Goal: Transaction & Acquisition: Subscribe to service/newsletter

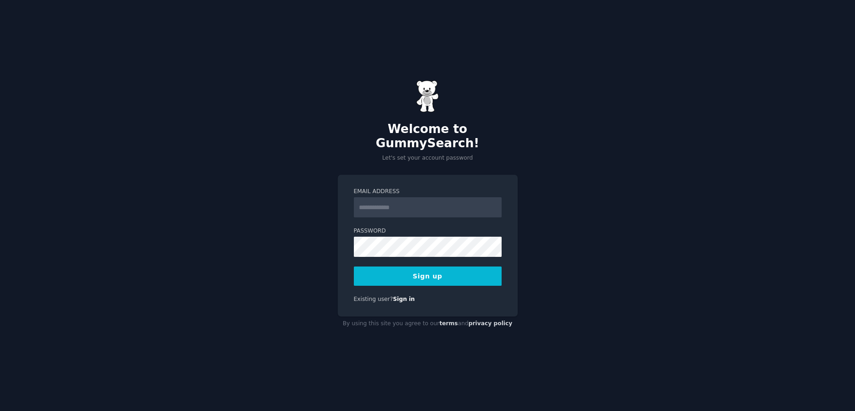
click at [579, 143] on div "Welcome to GummySearch! Let's set your account password Email Address Password …" at bounding box center [427, 205] width 855 height 411
click at [419, 204] on input "Email Address" at bounding box center [428, 207] width 148 height 20
type input "**********"
click at [381, 267] on button "Sign up" at bounding box center [428, 276] width 148 height 19
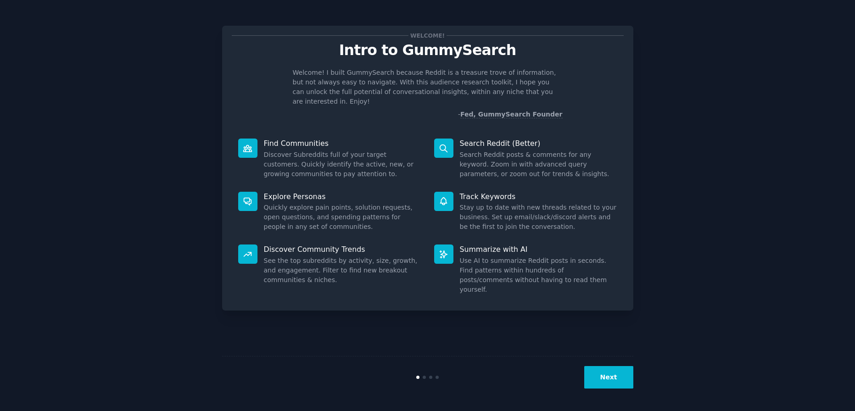
click at [613, 365] on div "Next" at bounding box center [427, 377] width 411 height 42
click at [606, 370] on button "Next" at bounding box center [608, 377] width 49 height 22
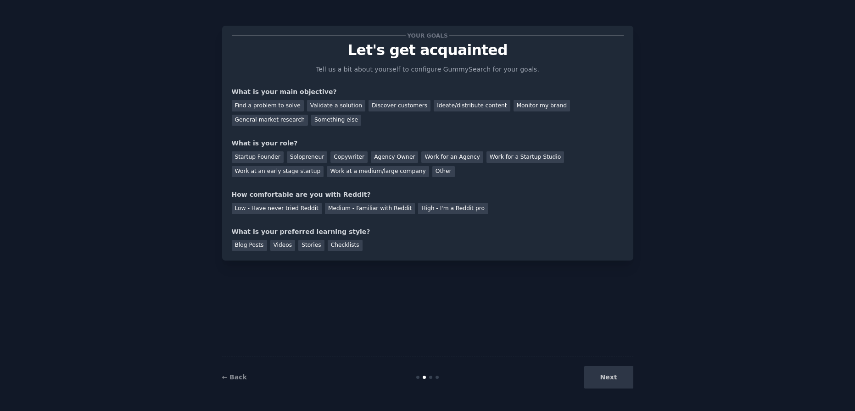
click at [607, 378] on div "Next" at bounding box center [564, 377] width 137 height 22
click at [612, 379] on div "Next" at bounding box center [564, 377] width 137 height 22
click at [608, 379] on div "Next" at bounding box center [564, 377] width 137 height 22
click at [277, 106] on div "Find a problem to solve" at bounding box center [268, 105] width 72 height 11
drag, startPoint x: 305, startPoint y: 156, endPoint x: 331, endPoint y: 171, distance: 30.0
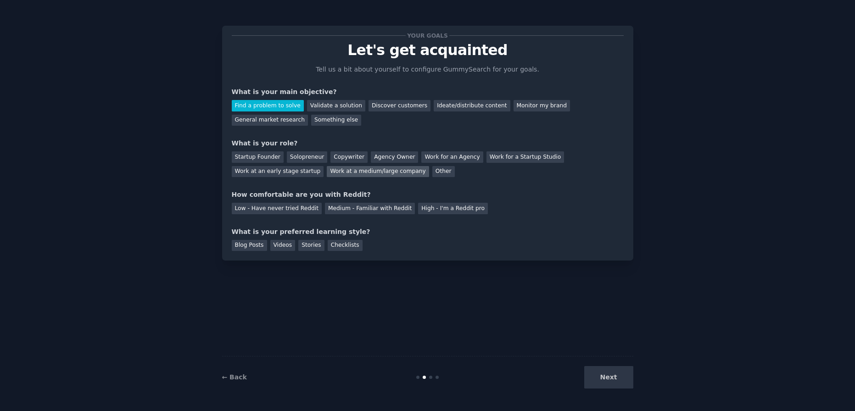
click at [306, 156] on div "Solopreneur" at bounding box center [307, 156] width 40 height 11
click at [366, 213] on div "Medium - Familiar with Reddit" at bounding box center [370, 208] width 90 height 11
click at [287, 250] on div "Videos" at bounding box center [282, 245] width 25 height 11
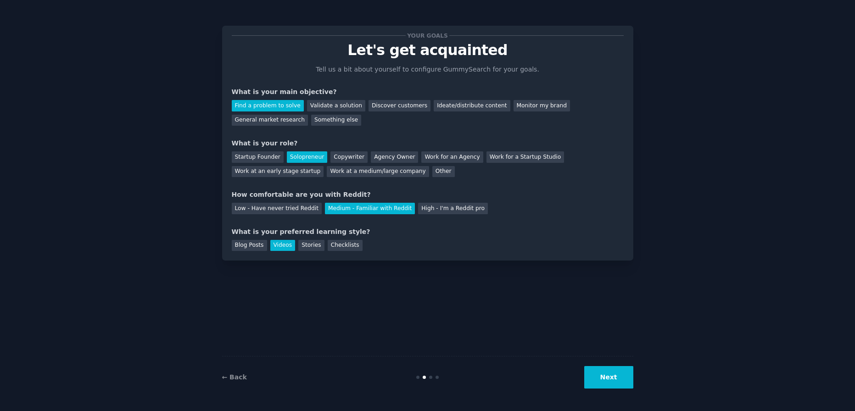
click at [619, 376] on button "Next" at bounding box center [608, 377] width 49 height 22
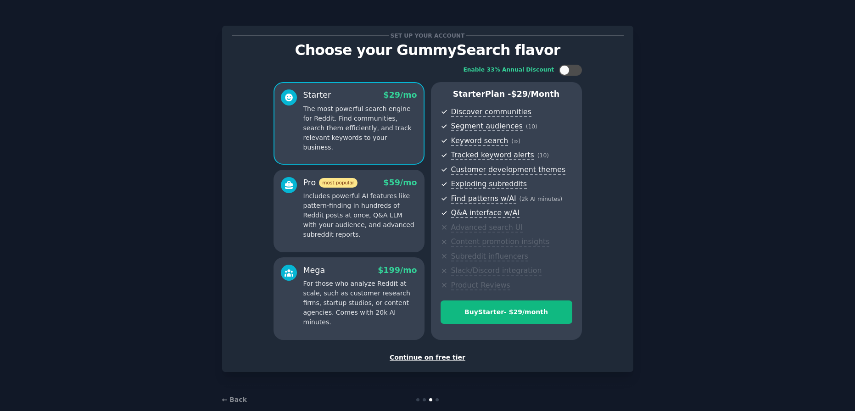
click at [439, 357] on div "Continue on free tier" at bounding box center [428, 358] width 392 height 10
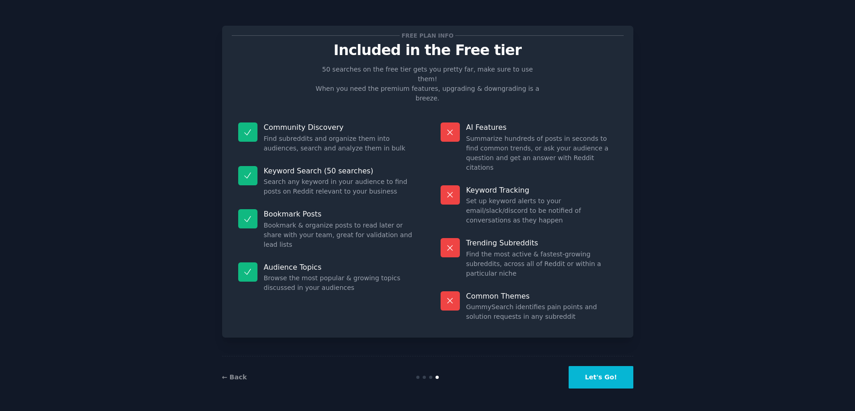
click at [620, 384] on button "Let's Go!" at bounding box center [600, 377] width 64 height 22
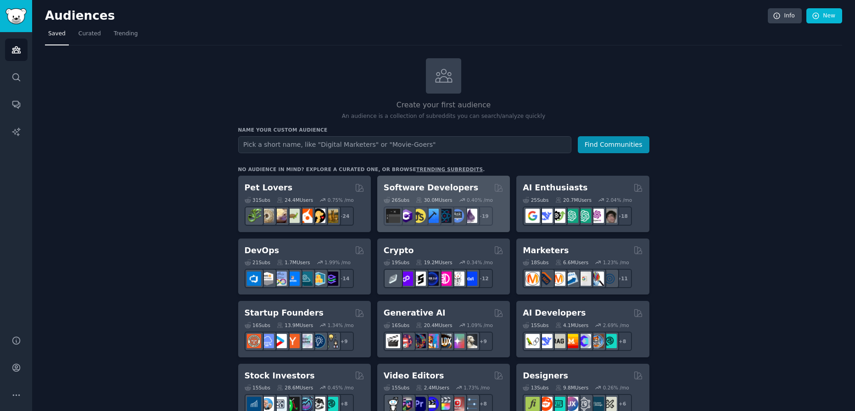
click at [450, 186] on h2 "Software Developers" at bounding box center [431, 187] width 95 height 11
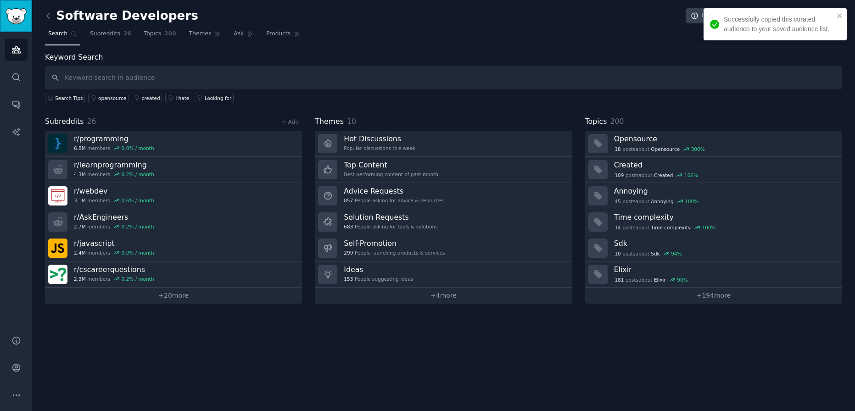
click at [22, 25] on link "Sidebar" at bounding box center [16, 16] width 32 height 32
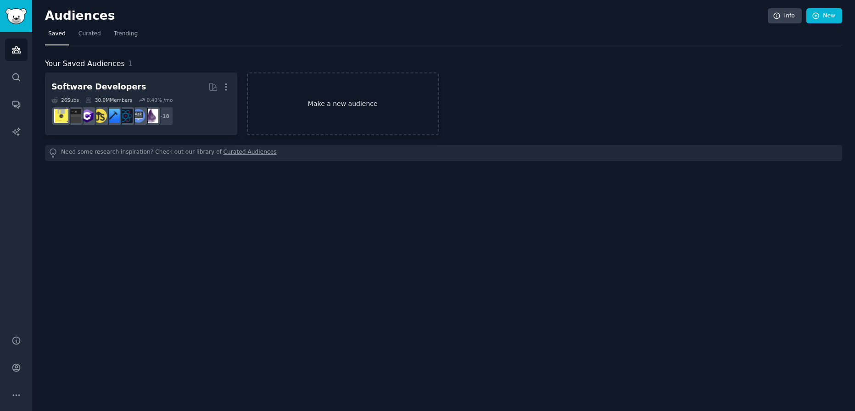
click at [330, 111] on link "Make a new audience" at bounding box center [343, 103] width 192 height 63
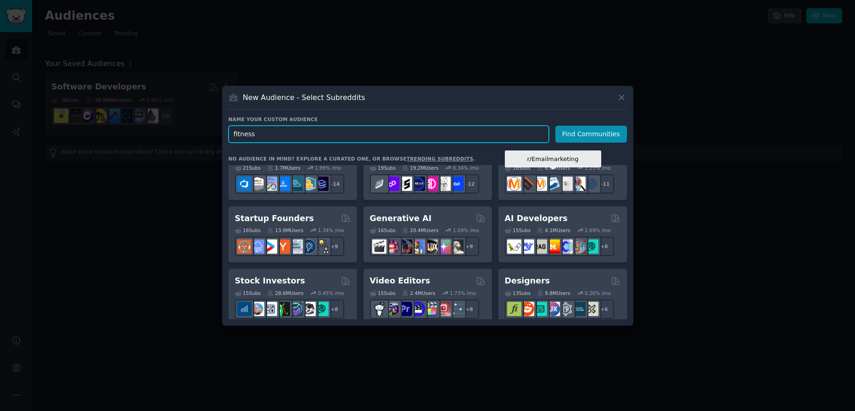
scroll to position [85, 0]
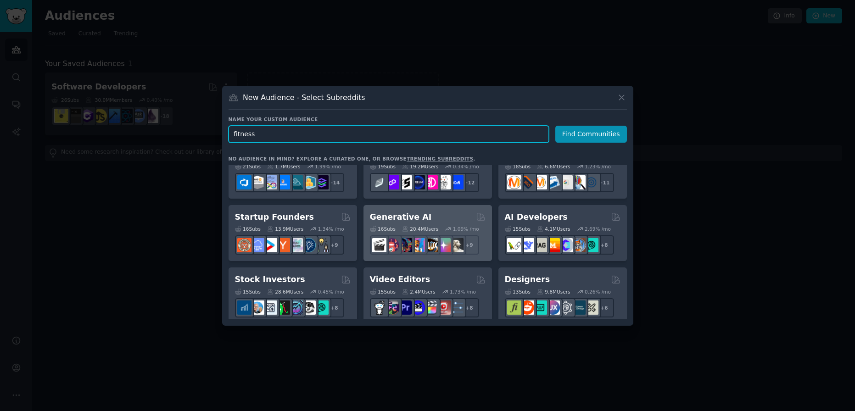
type input "fitness"
click at [465, 212] on div "Generative AI" at bounding box center [428, 217] width 116 height 11
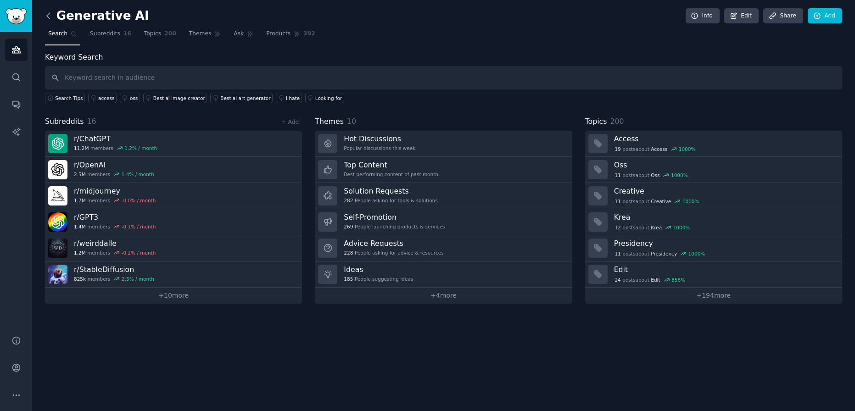
click at [51, 17] on icon at bounding box center [49, 16] width 10 height 10
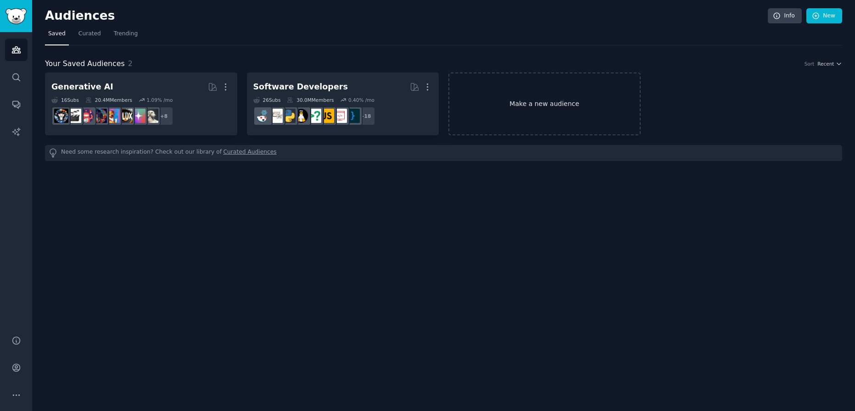
click at [582, 96] on link "Make a new audience" at bounding box center [544, 103] width 192 height 63
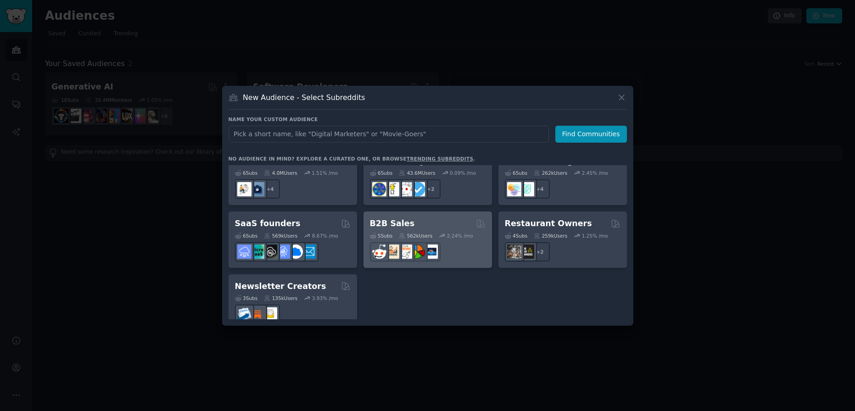
scroll to position [715, 0]
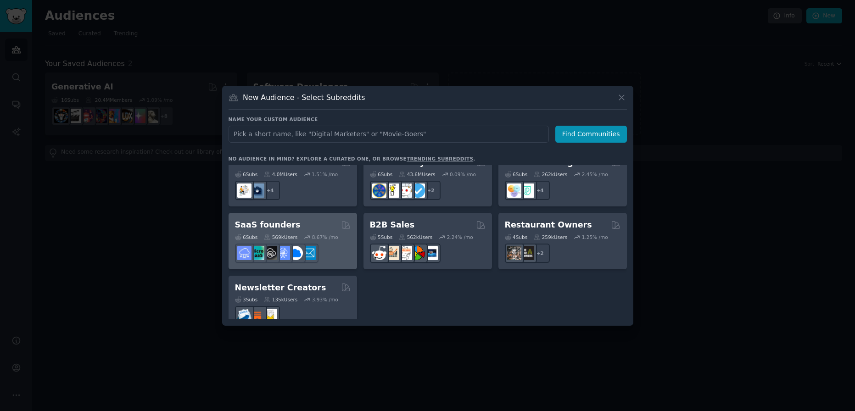
click at [312, 219] on div "SaaS founders Curated by GummySearch" at bounding box center [293, 224] width 116 height 11
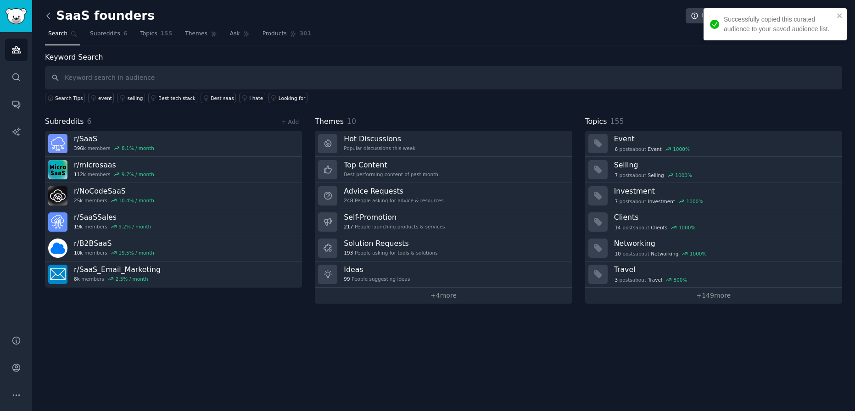
click at [49, 15] on icon at bounding box center [49, 16] width 10 height 10
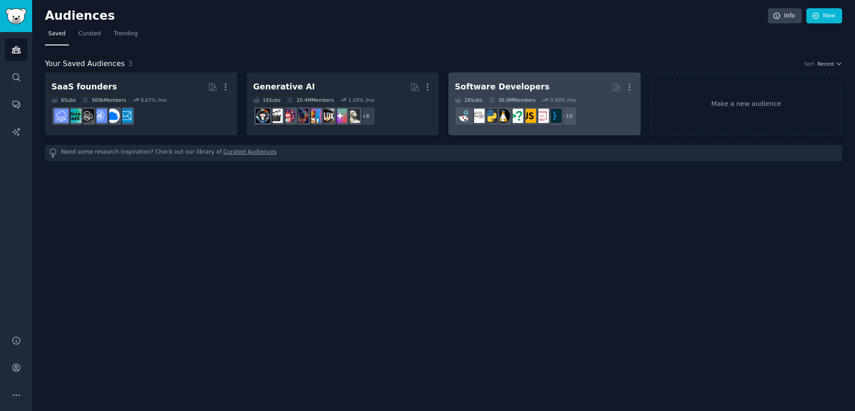
click at [566, 78] on link "Software Developers More 26 Sub s 30.0M Members 0.40 % /mo + 18" at bounding box center [544, 103] width 192 height 63
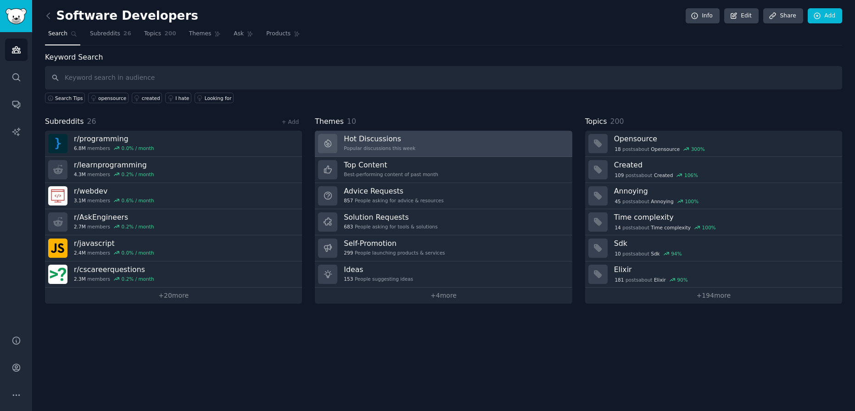
click at [474, 135] on link "Hot Discussions Popular discussions this week" at bounding box center [443, 144] width 257 height 26
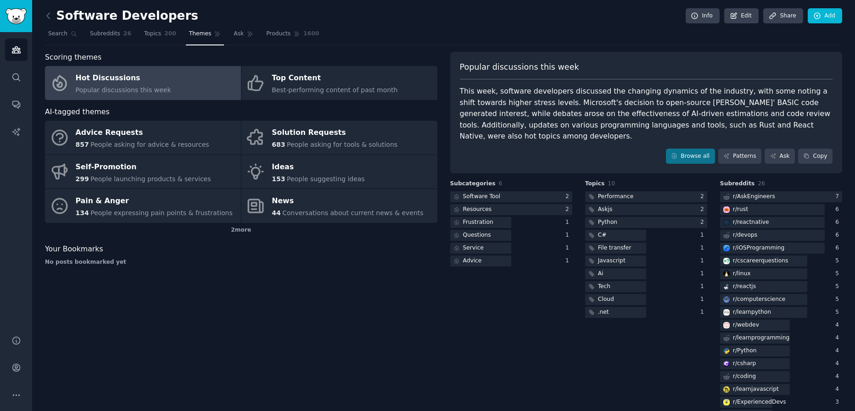
click at [52, 9] on link at bounding box center [50, 16] width 11 height 15
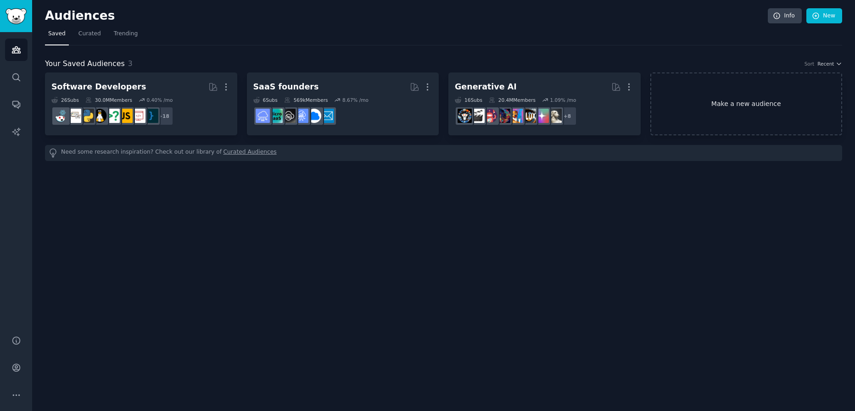
click at [744, 103] on link "Make a new audience" at bounding box center [746, 103] width 192 height 63
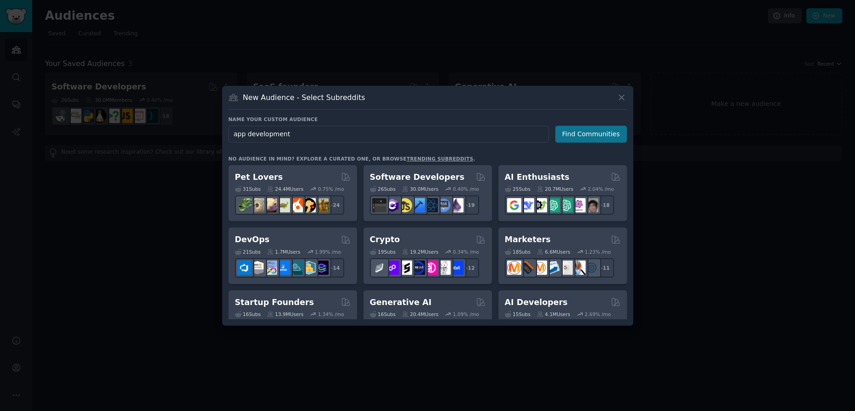
type input "app development"
click at [597, 130] on button "Find Communities" at bounding box center [591, 134] width 72 height 17
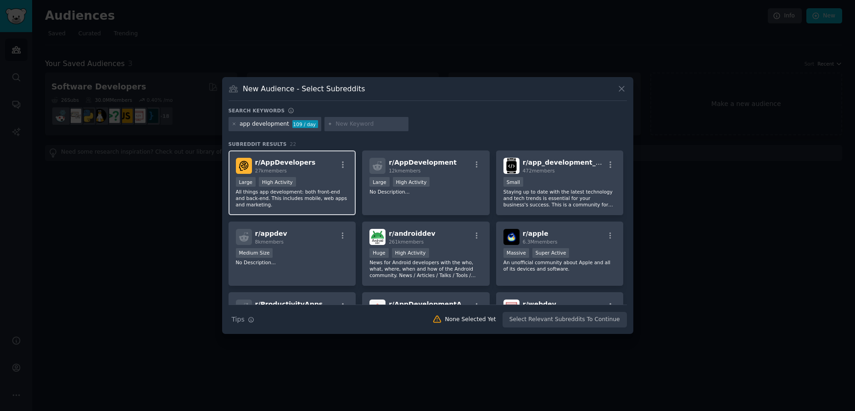
click at [326, 174] on div "r/ AppDevelopers 27k members Large High Activity All things app development: bo…" at bounding box center [292, 182] width 128 height 65
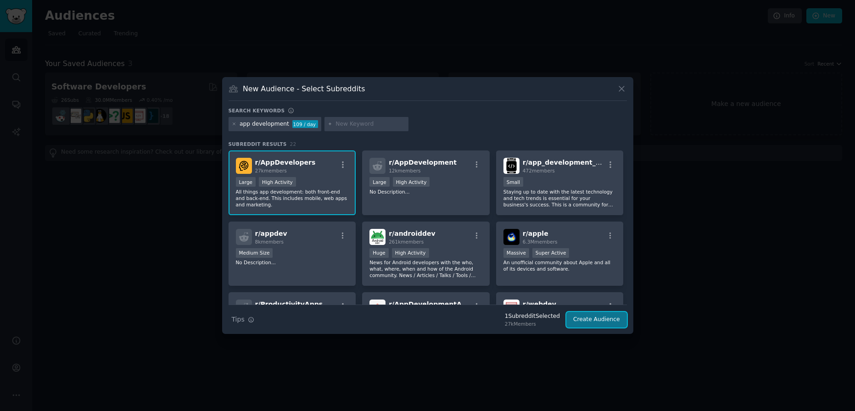
click at [596, 324] on button "Create Audience" at bounding box center [596, 320] width 61 height 16
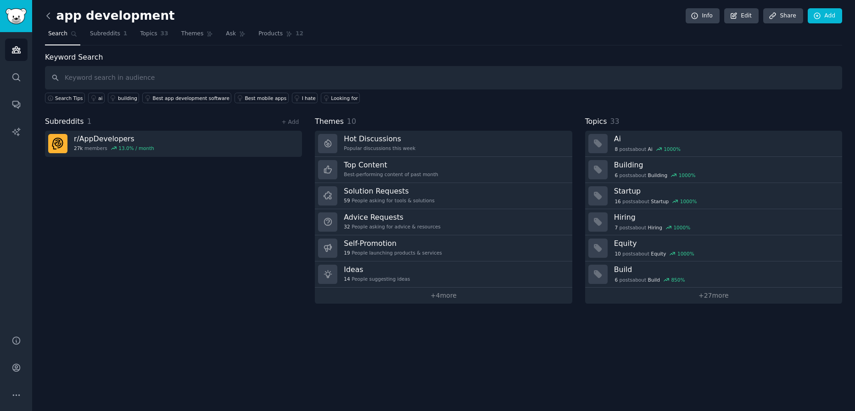
click at [51, 17] on icon at bounding box center [49, 16] width 10 height 10
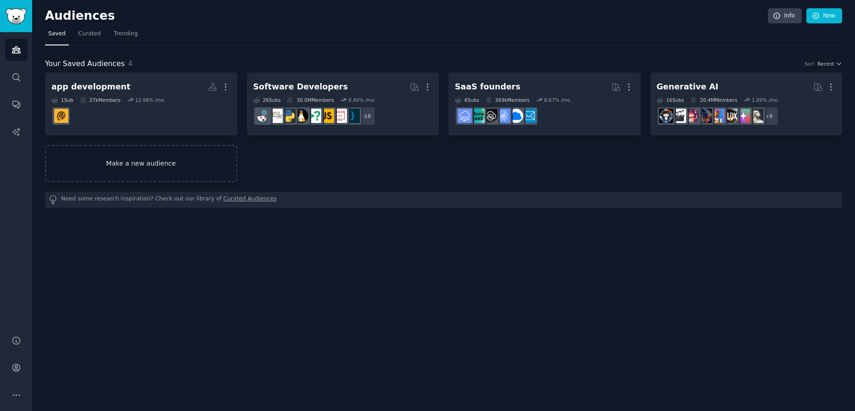
click at [183, 155] on link "Make a new audience" at bounding box center [141, 163] width 192 height 37
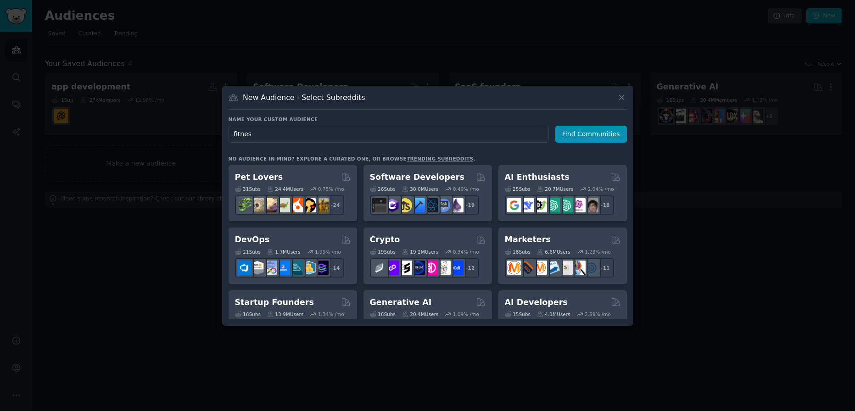
type input "fitness"
click button "Find Communities" at bounding box center [591, 134] width 72 height 17
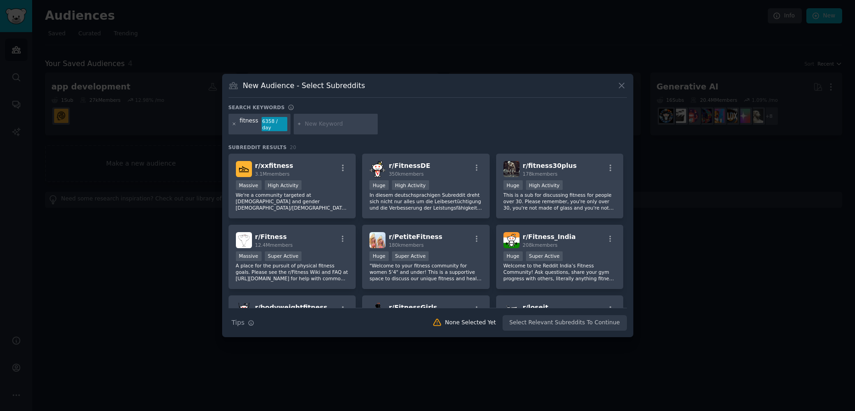
click at [233, 123] on icon at bounding box center [234, 124] width 5 height 5
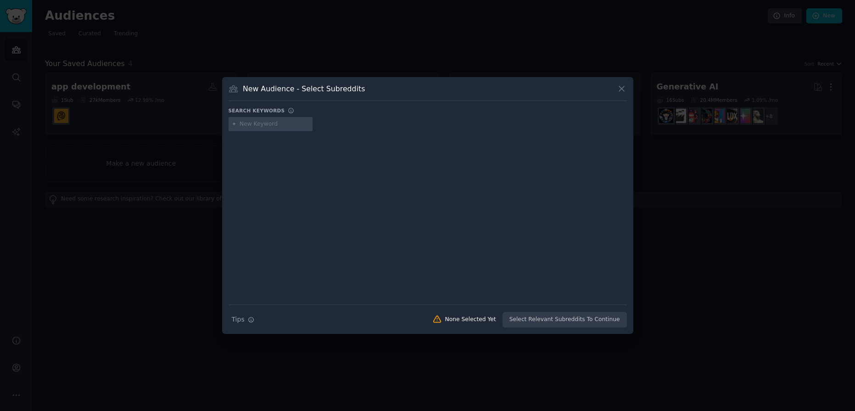
click at [262, 128] on input "text" at bounding box center [275, 124] width 70 height 8
type input "outdoor"
click at [629, 90] on div "New Audience - Select Subreddits Search keywords Try a 2-4 keywords your audien…" at bounding box center [427, 205] width 411 height 257
click at [624, 89] on icon at bounding box center [622, 89] width 10 height 10
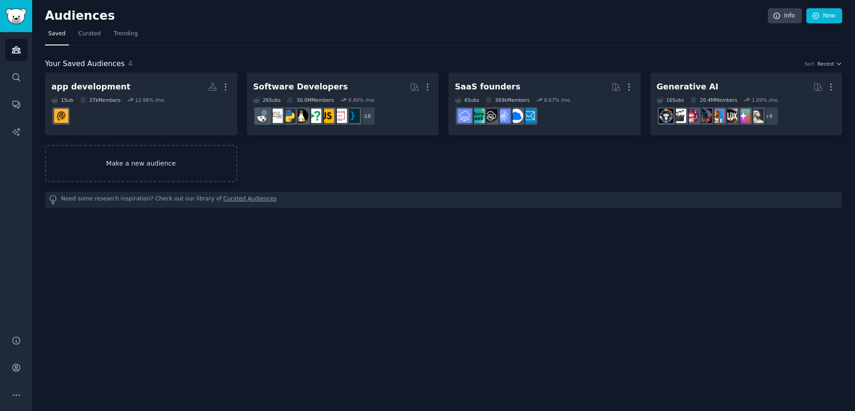
click at [171, 152] on link "Make a new audience" at bounding box center [141, 163] width 192 height 37
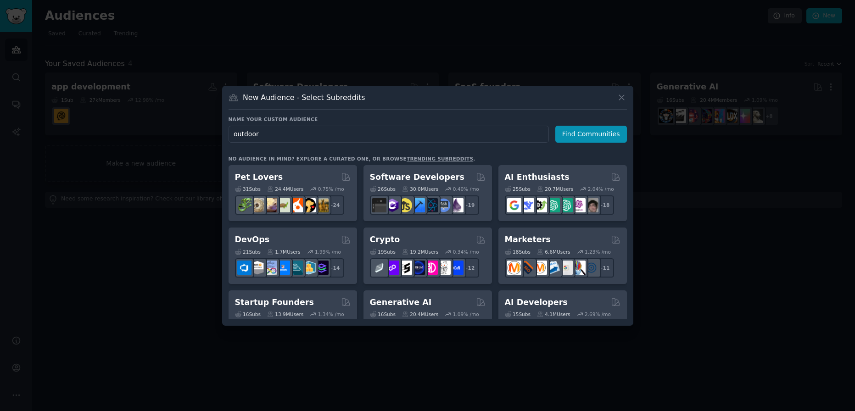
type input "outdoors"
click button "Find Communities" at bounding box center [591, 134] width 72 height 17
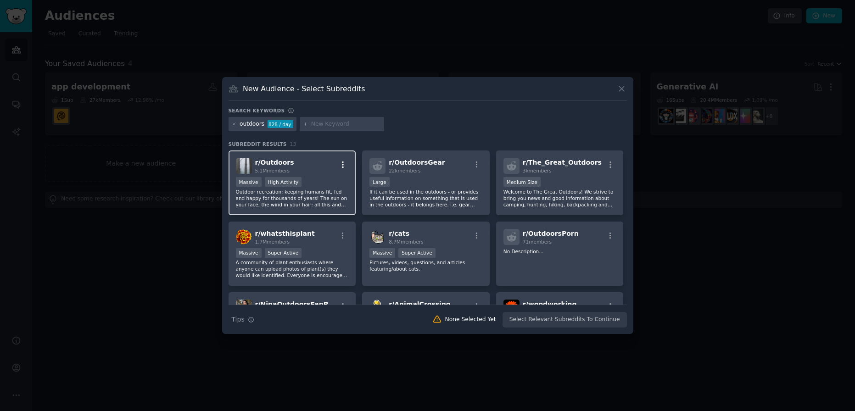
click at [340, 165] on icon "button" at bounding box center [343, 165] width 8 height 8
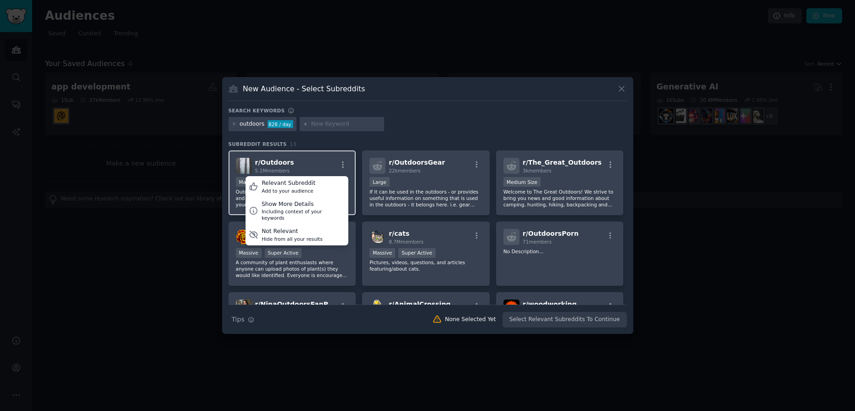
click at [329, 165] on div "r/ Outdoors 5.1M members Relevant Subreddit Add to your audience Show More Deta…" at bounding box center [292, 166] width 113 height 16
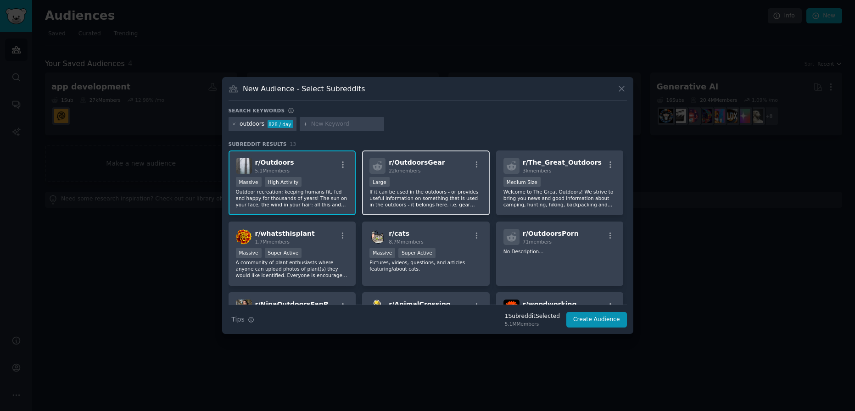
click at [401, 164] on span "r/ OutdoorsGear" at bounding box center [417, 162] width 56 height 7
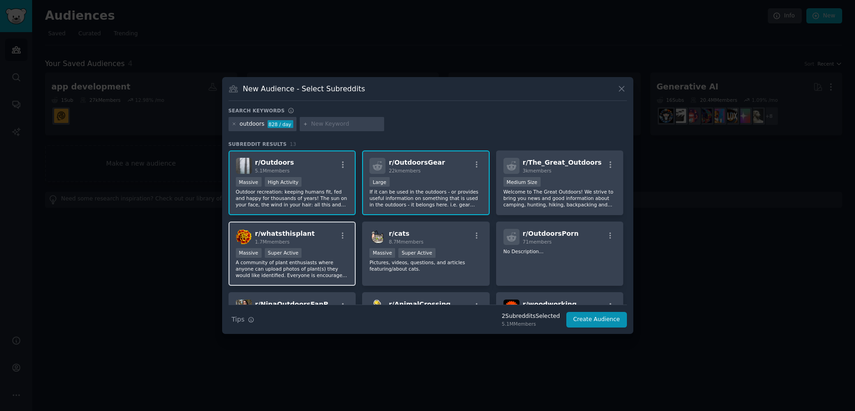
click at [339, 241] on div at bounding box center [342, 237] width 11 height 11
click at [598, 321] on button "Create Audience" at bounding box center [596, 320] width 61 height 16
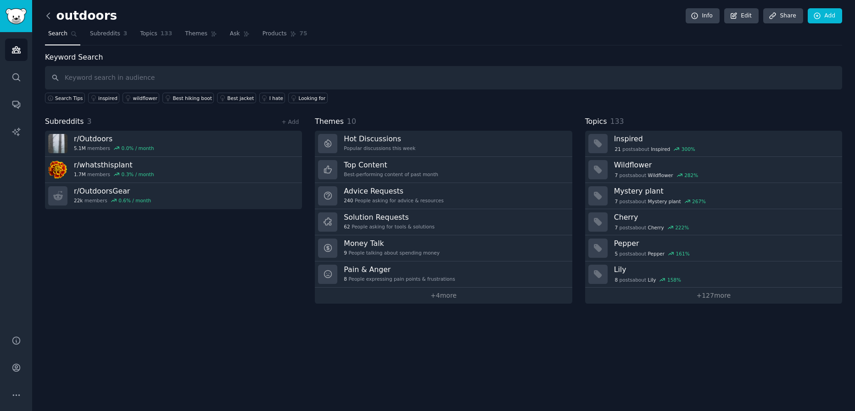
click at [49, 15] on icon at bounding box center [49, 16] width 10 height 10
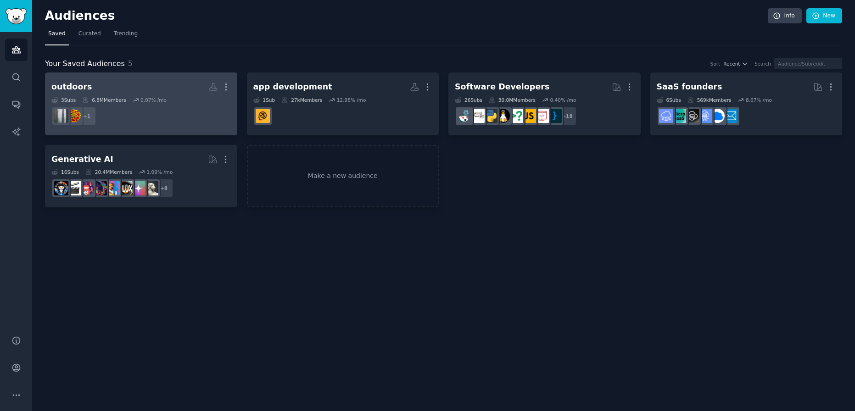
click at [151, 86] on h2 "outdoors More" at bounding box center [140, 87] width 179 height 16
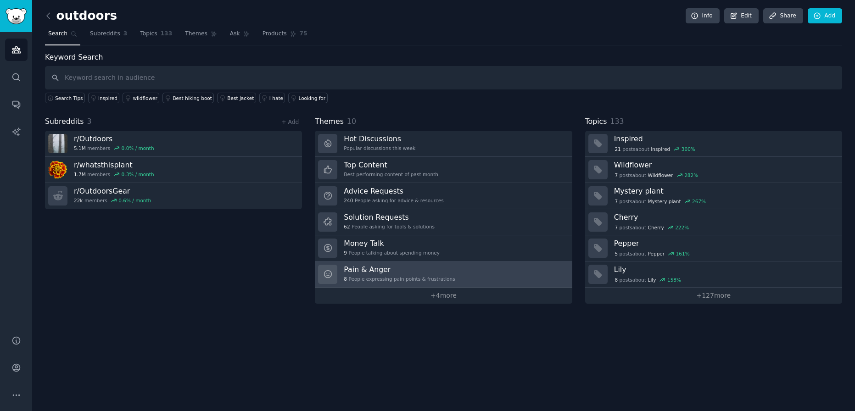
click at [424, 280] on div "8 People expressing pain points & frustrations" at bounding box center [399, 279] width 111 height 6
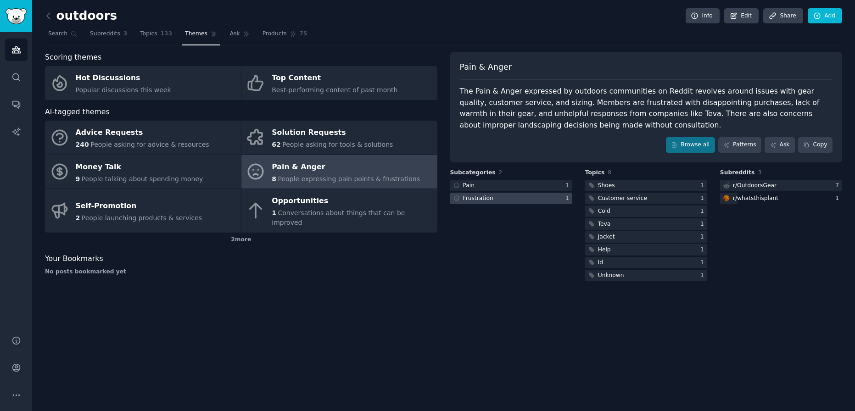
click at [509, 200] on div at bounding box center [511, 198] width 122 height 11
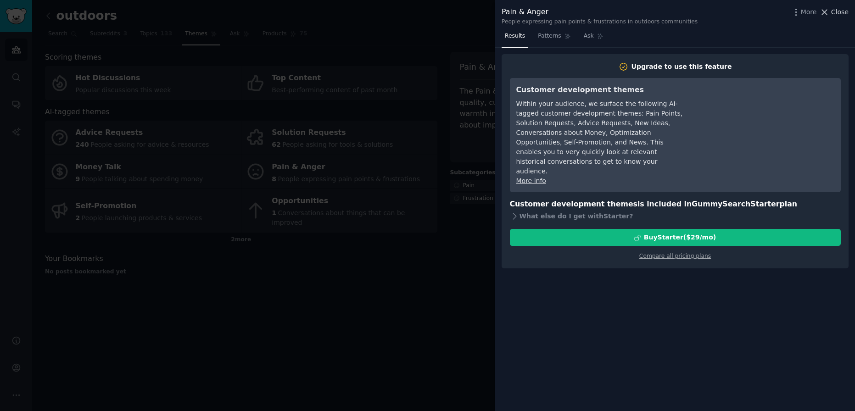
click at [836, 16] on span "Close" at bounding box center [839, 12] width 17 height 10
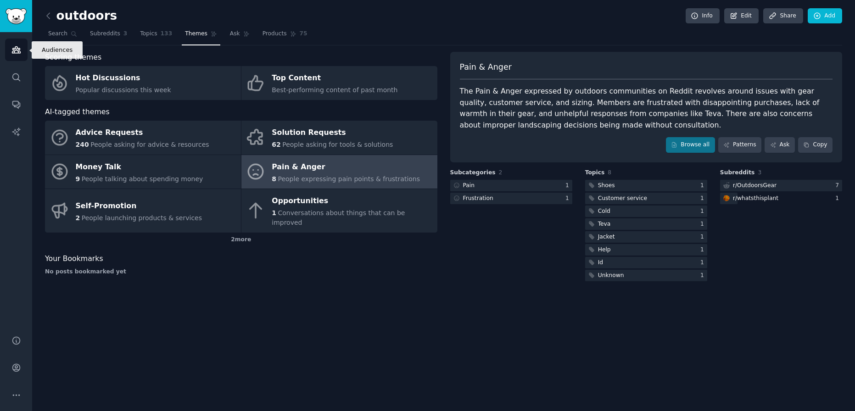
click at [14, 54] on icon "Sidebar" at bounding box center [16, 50] width 10 height 10
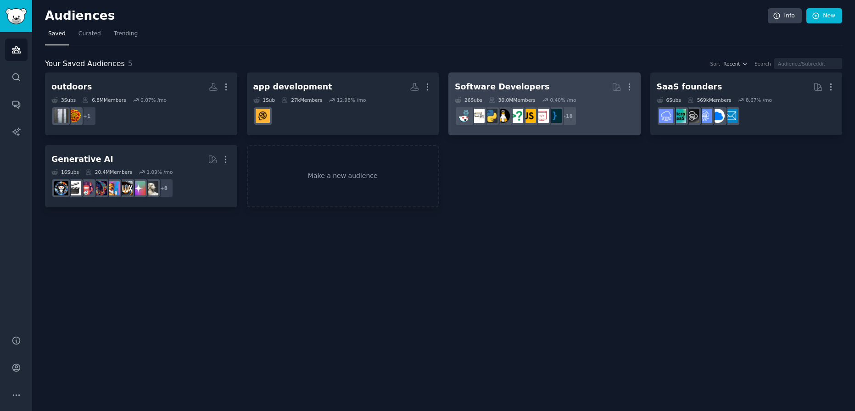
click at [553, 86] on h2 "Software Developers More" at bounding box center [544, 87] width 179 height 16
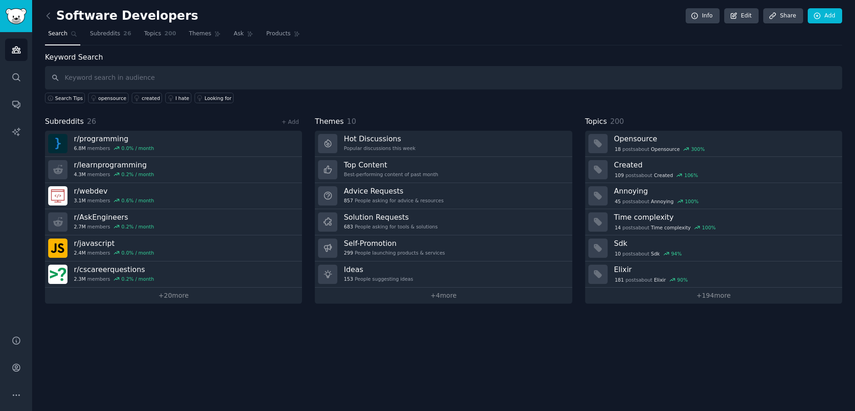
click at [449, 300] on link "+ 4 more" at bounding box center [443, 296] width 257 height 16
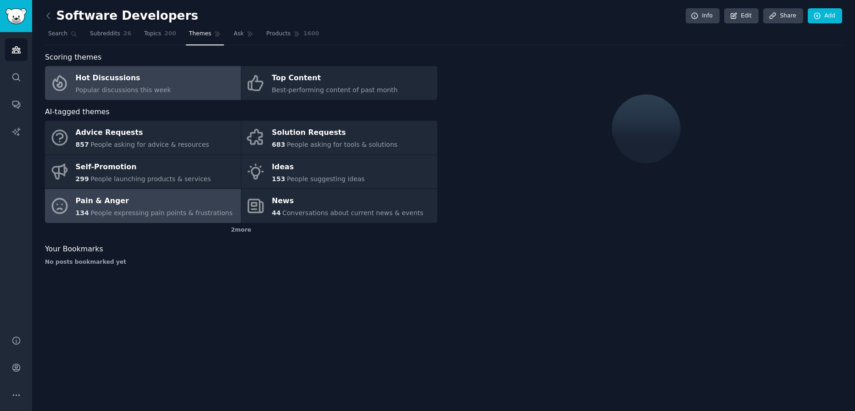
click at [189, 204] on div "Pain & Anger" at bounding box center [154, 201] width 157 height 15
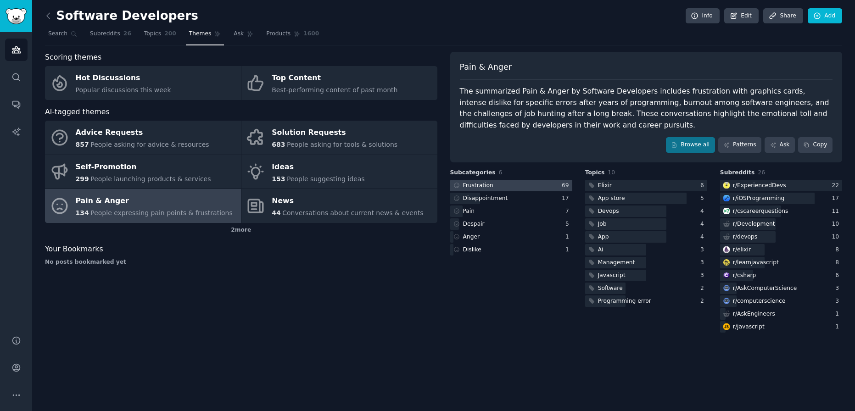
click at [535, 185] on div at bounding box center [511, 185] width 122 height 11
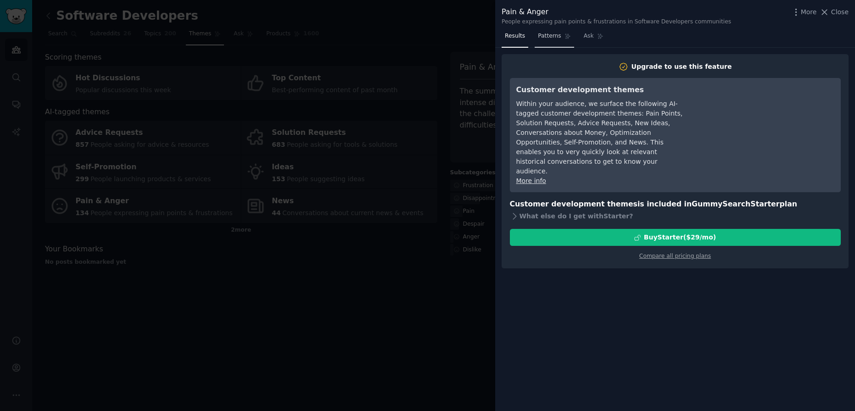
click at [542, 34] on span "Patterns" at bounding box center [549, 36] width 23 height 8
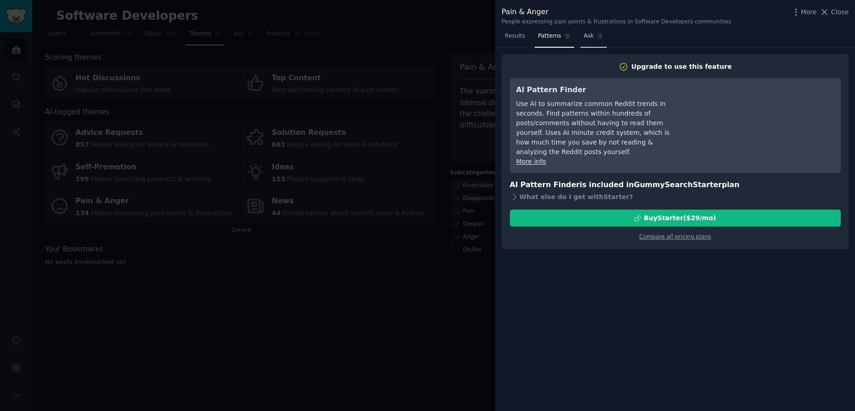
click at [587, 39] on span "Ask" at bounding box center [589, 36] width 10 height 8
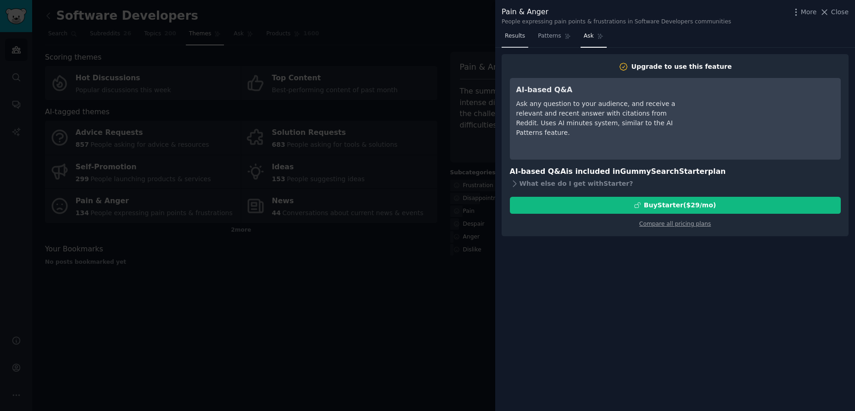
click at [524, 39] on span "Results" at bounding box center [515, 36] width 20 height 8
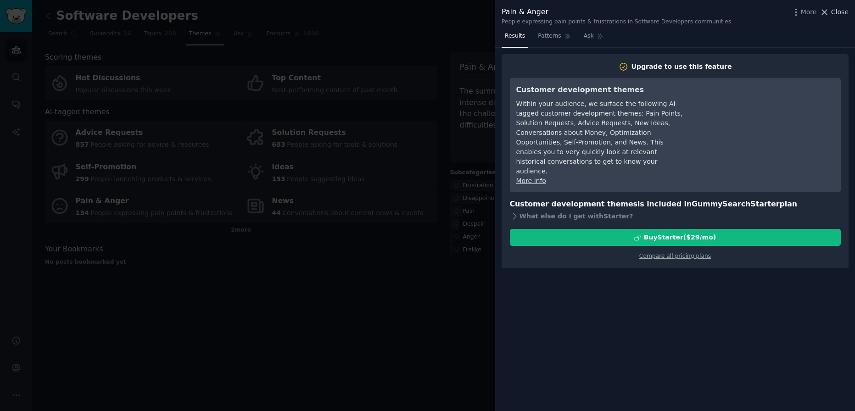
click at [836, 10] on span "Close" at bounding box center [839, 12] width 17 height 10
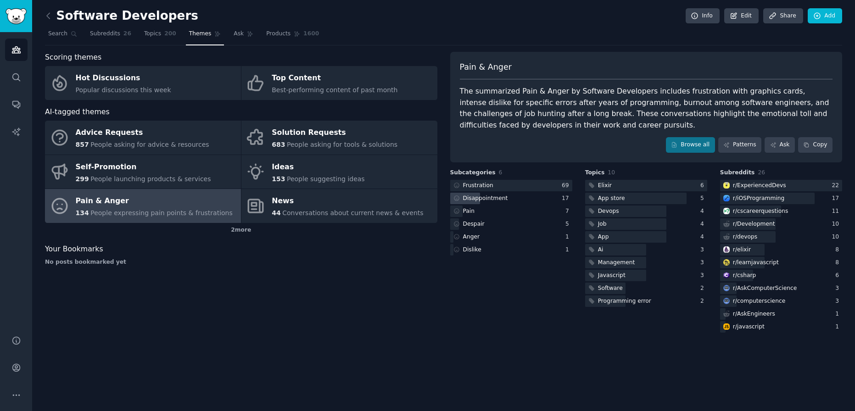
click at [512, 201] on div "Disappointment" at bounding box center [511, 198] width 122 height 11
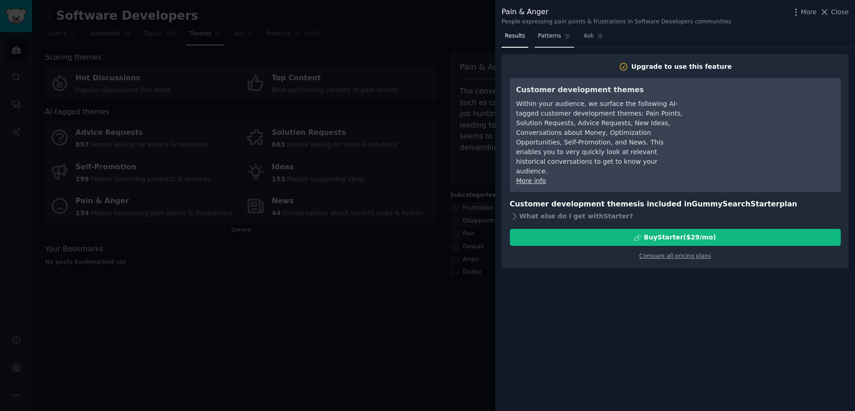
drag, startPoint x: 549, startPoint y: 31, endPoint x: 566, endPoint y: 34, distance: 16.9
click at [550, 31] on link "Patterns" at bounding box center [554, 38] width 39 height 19
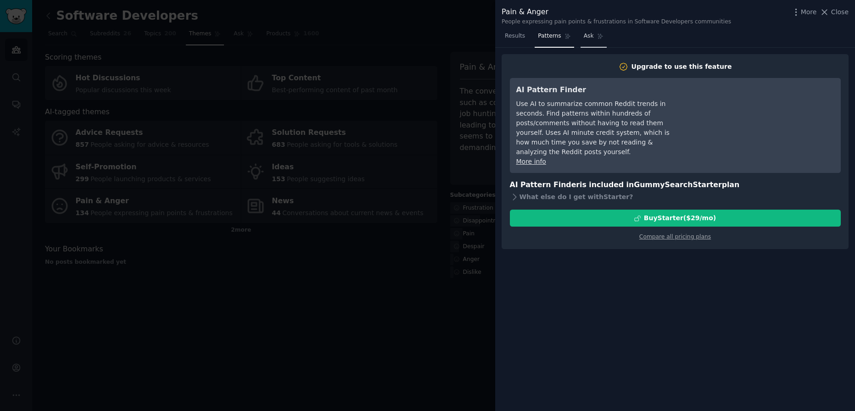
click at [591, 36] on span "Ask" at bounding box center [589, 36] width 10 height 8
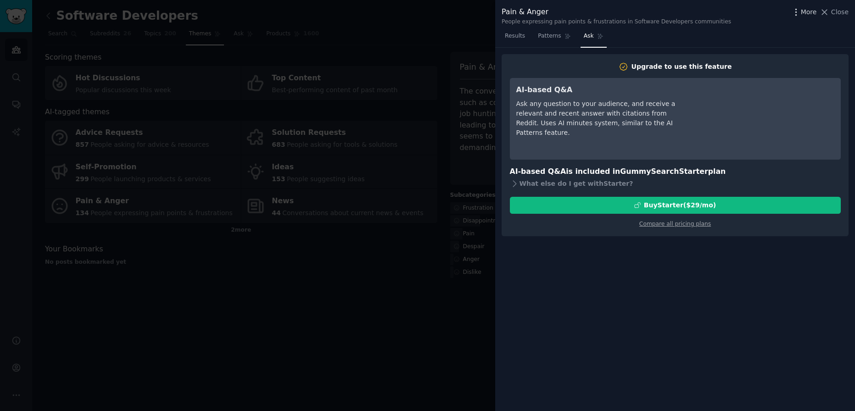
click at [805, 13] on span "More" at bounding box center [809, 12] width 16 height 10
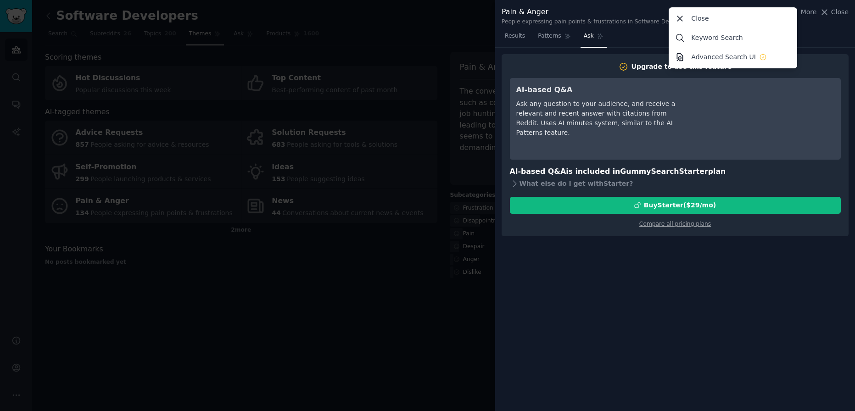
click at [813, 32] on div "Results Patterns Ask" at bounding box center [675, 38] width 360 height 19
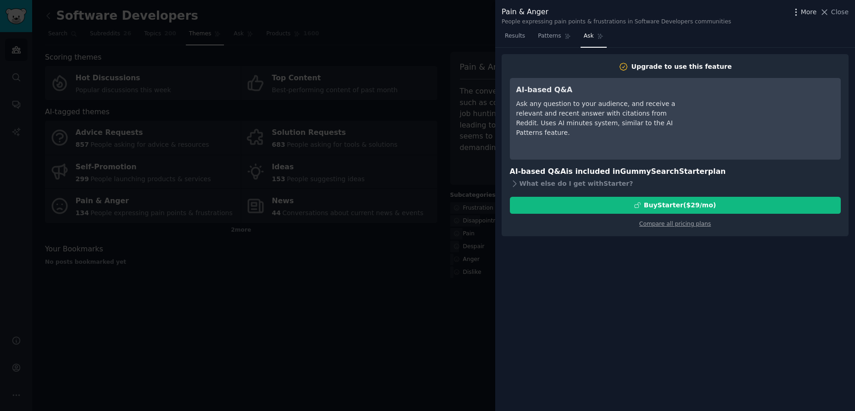
click at [805, 14] on span "More" at bounding box center [809, 12] width 16 height 10
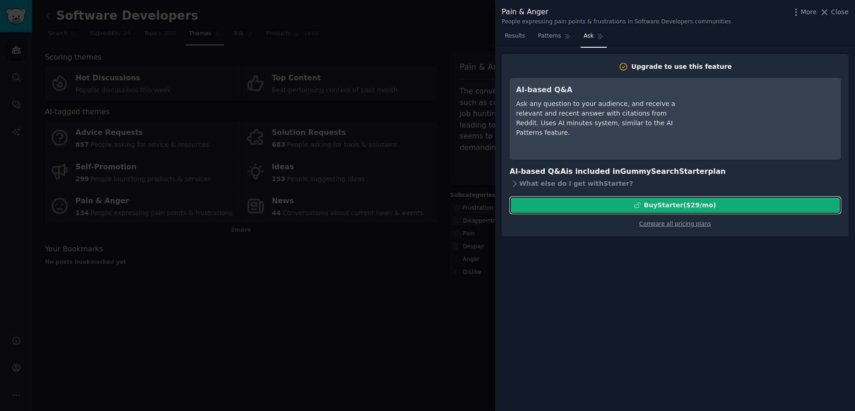
click at [718, 201] on div "Buy Starter ($ 29 /mo )" at bounding box center [675, 206] width 330 height 10
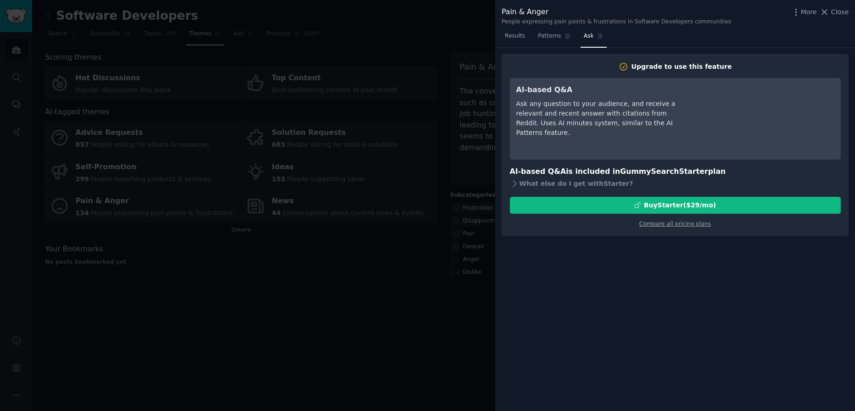
click at [453, 141] on div at bounding box center [427, 205] width 855 height 411
